Goal: Information Seeking & Learning: Check status

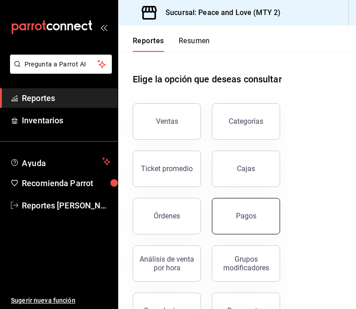
click at [251, 224] on button "Pagos" at bounding box center [246, 216] width 68 height 36
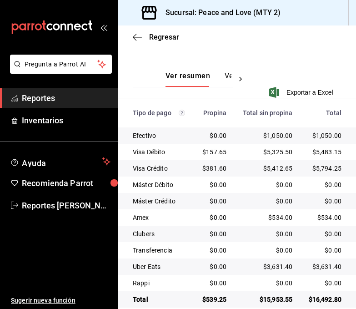
scroll to position [217, 0]
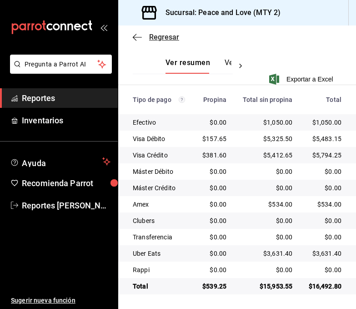
click at [154, 36] on span "Regresar" at bounding box center [164, 37] width 30 height 9
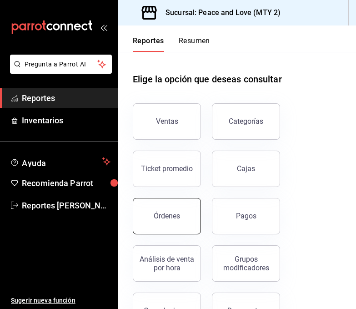
click at [168, 221] on button "Órdenes" at bounding box center [167, 216] width 68 height 36
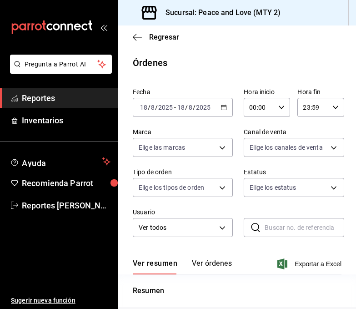
scroll to position [62, 0]
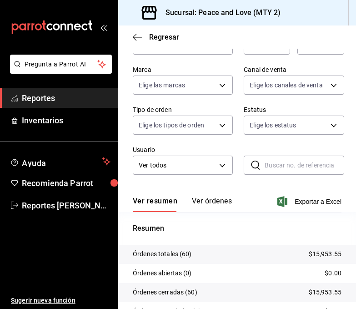
click at [232, 65] on div "Fecha 2025-08-18 18 / 8 / 2025 - 2025-08-18 18 / 8 / 2025 Hora inicio 00:00 Hor…" at bounding box center [237, 104] width 209 height 164
click at [254, 83] on body "Pregunta a Parrot AI Reportes Inventarios Ayuda Recomienda Parrot Reportes Gome…" at bounding box center [178, 154] width 356 height 309
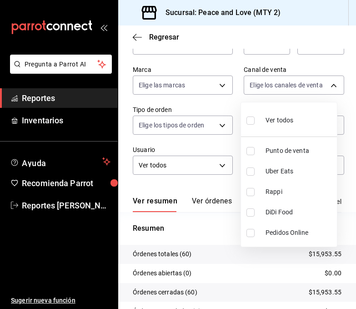
click at [252, 173] on input "checkbox" at bounding box center [251, 172] width 8 height 8
checkbox input "true"
type input "UBER_EATS"
drag, startPoint x: 351, startPoint y: 126, endPoint x: 350, endPoint y: 159, distance: 33.3
click at [350, 159] on div at bounding box center [178, 154] width 356 height 309
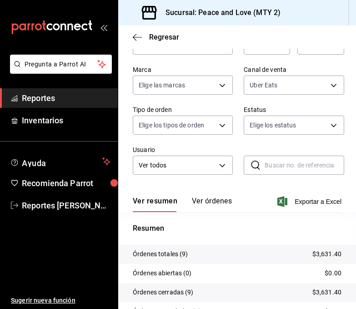
drag, startPoint x: 236, startPoint y: 183, endPoint x: 241, endPoint y: 175, distance: 9.6
click at [236, 183] on div "Fecha 2025-08-18 18 / 8 / 2025 - 2025-08-18 18 / 8 / 2025 Hora inicio 00:00 Hor…" at bounding box center [237, 104] width 209 height 164
click at [275, 92] on body "Pregunta a Parrot AI Reportes Inventarios Ayuda Recomienda Parrot Reportes Gome…" at bounding box center [178, 154] width 356 height 309
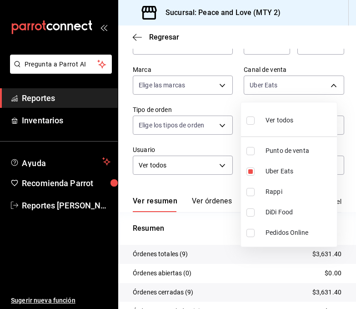
drag, startPoint x: 253, startPoint y: 171, endPoint x: 250, endPoint y: 184, distance: 13.0
click at [253, 172] on input "checkbox" at bounding box center [251, 172] width 8 height 8
checkbox input "false"
click at [252, 191] on input "checkbox" at bounding box center [251, 192] width 8 height 8
checkbox input "true"
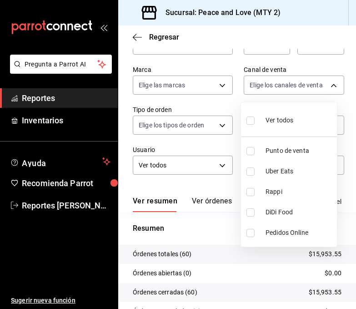
type input "RAPPI"
click at [214, 227] on div at bounding box center [178, 154] width 356 height 309
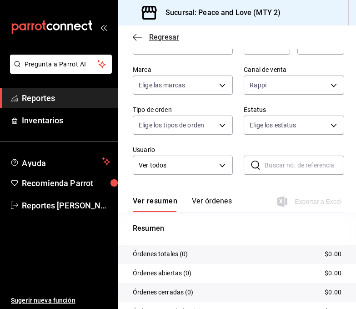
click at [161, 36] on span "Regresar" at bounding box center [164, 37] width 30 height 9
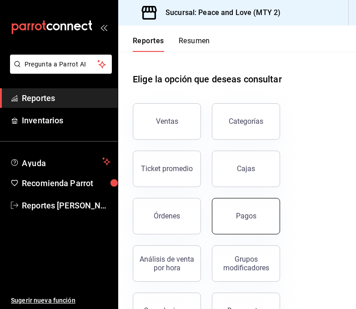
click at [239, 213] on div "Pagos" at bounding box center [246, 216] width 20 height 9
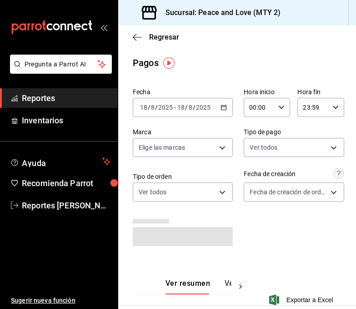
click at [165, 41] on div "Regresar" at bounding box center [237, 36] width 238 height 23
click at [166, 33] on span "Regresar" at bounding box center [164, 37] width 30 height 9
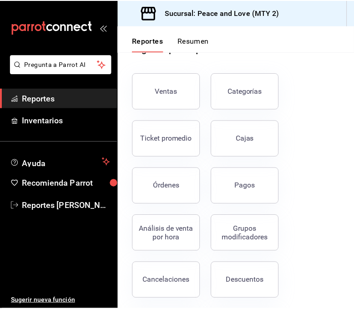
scroll to position [88, 0]
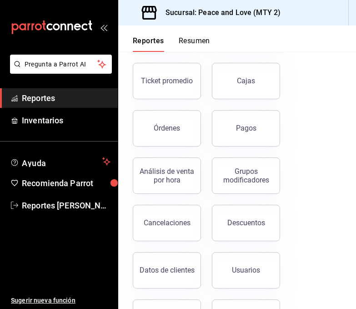
click at [183, 229] on button "Cancelaciones" at bounding box center [167, 223] width 68 height 36
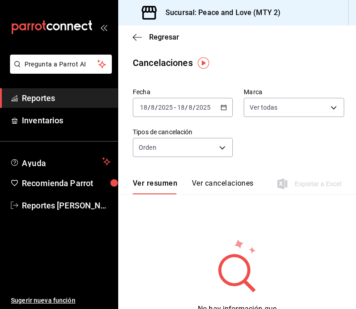
click at [161, 42] on div "Regresar" at bounding box center [237, 36] width 238 height 23
click at [164, 39] on span "Regresar" at bounding box center [164, 37] width 30 height 9
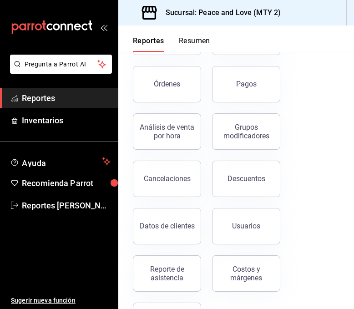
scroll to position [156, 0]
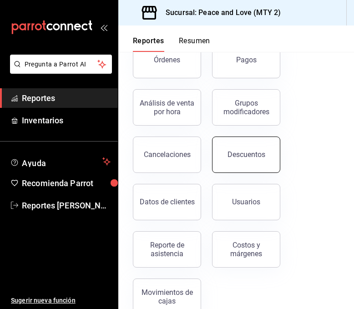
click at [251, 161] on button "Descuentos" at bounding box center [246, 155] width 68 height 36
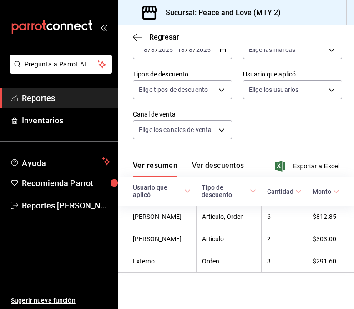
scroll to position [76, 0]
